Goal: Navigation & Orientation: Find specific page/section

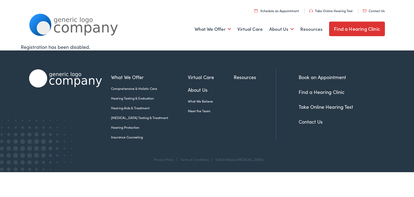
click at [191, 110] on link "Meet the Team" at bounding box center [211, 110] width 46 height 5
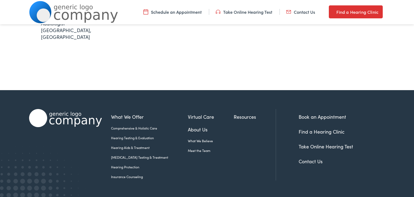
scroll to position [242, 0]
